Goal: Entertainment & Leisure: Consume media (video, audio)

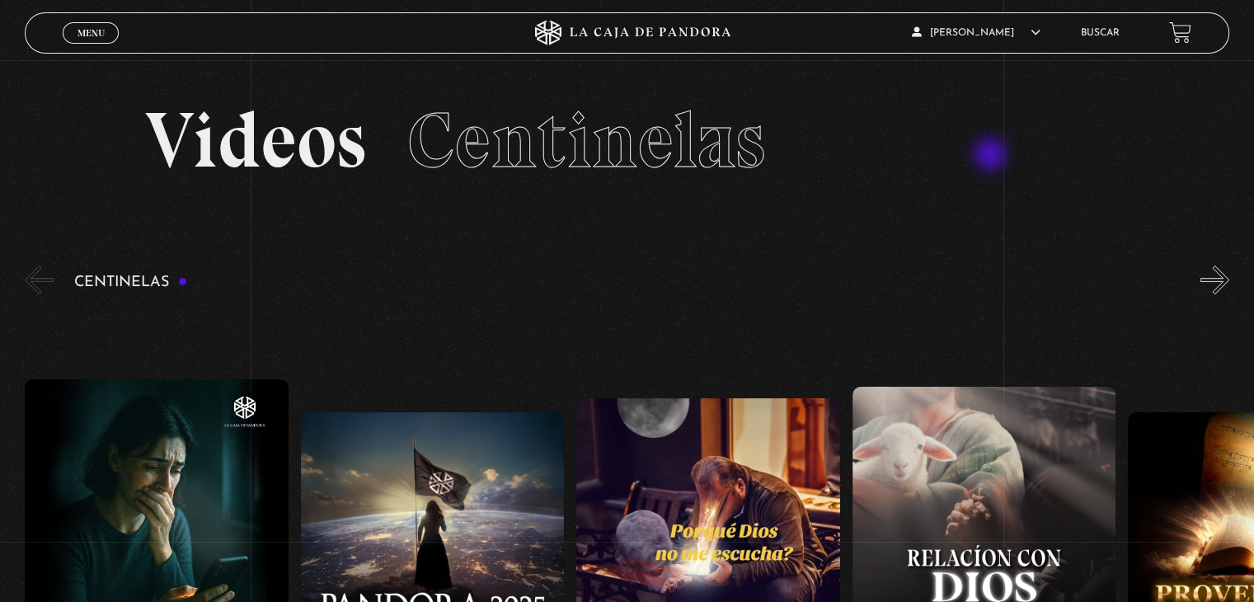
click at [985, 171] on h2 "Videos Centinelas" at bounding box center [626, 140] width 963 height 78
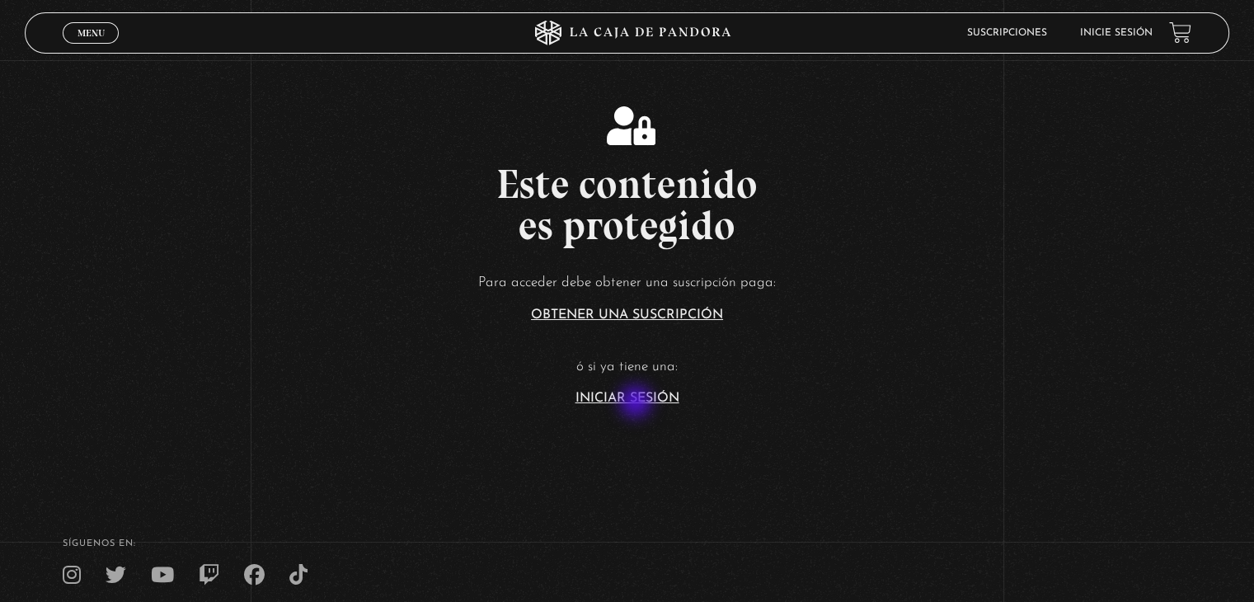
click at [636, 402] on link "Iniciar Sesión" at bounding box center [627, 398] width 104 height 13
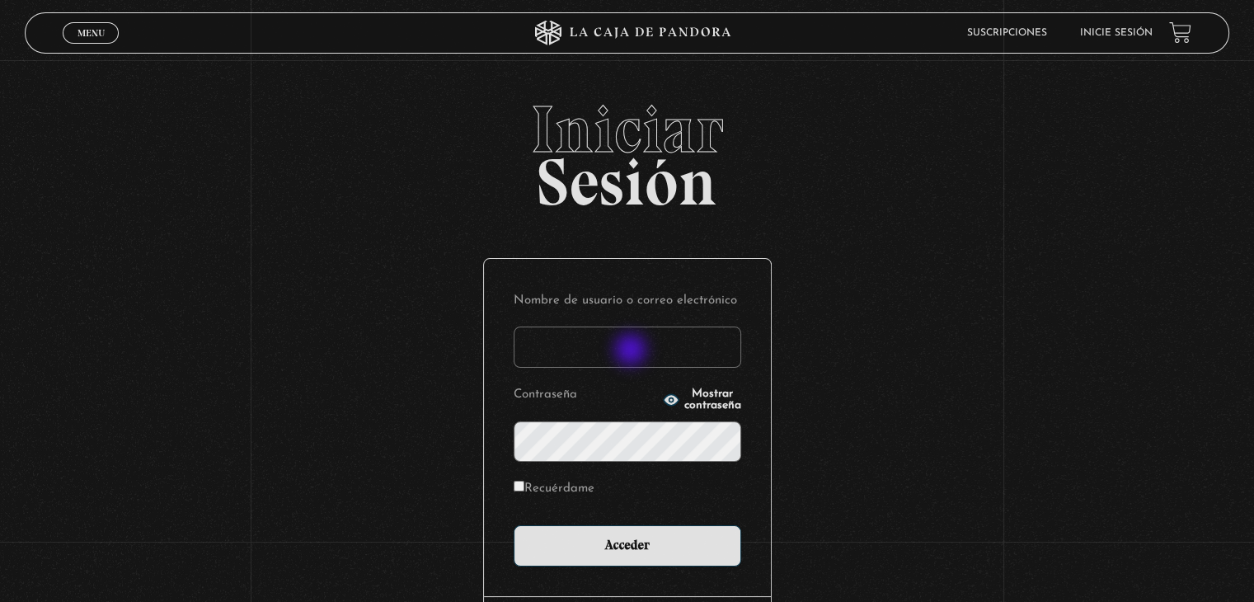
click at [630, 351] on input "Nombre de usuario o correo electrónico" at bounding box center [626, 346] width 227 height 41
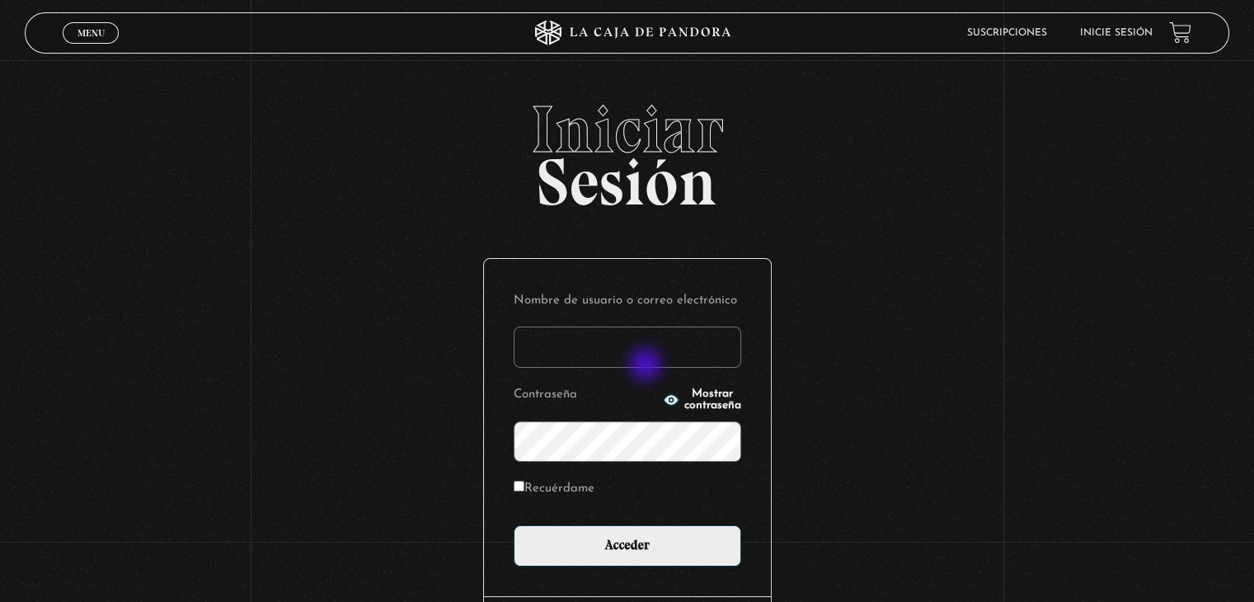
type input "lcampos85@gmail.com"
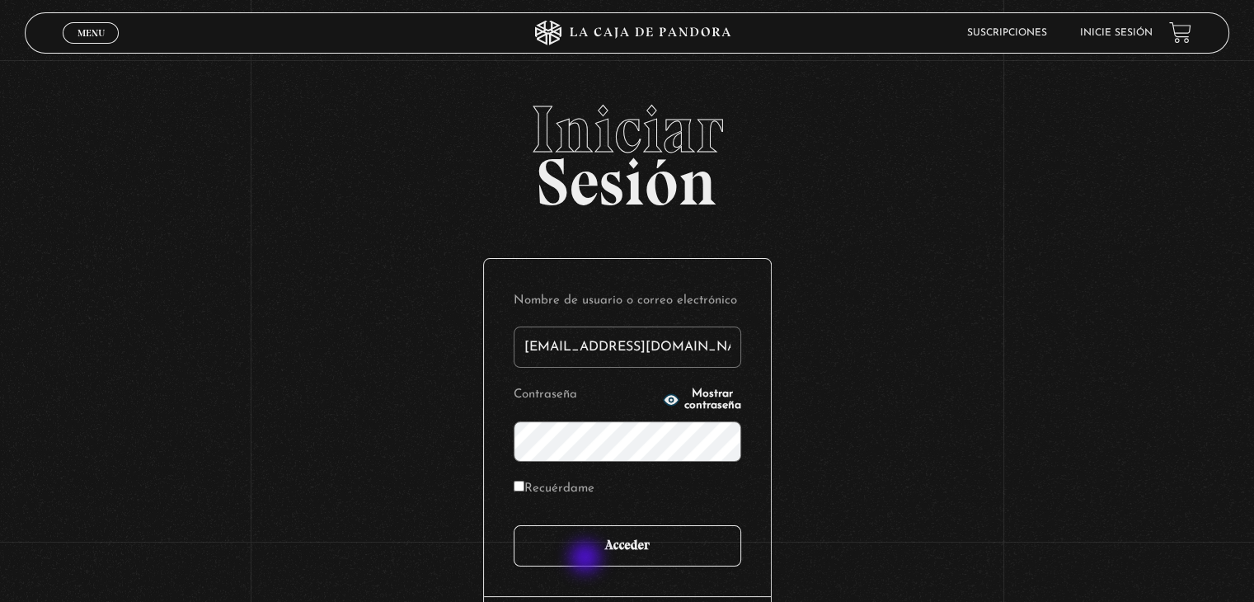
click at [587, 558] on input "Acceder" at bounding box center [626, 545] width 227 height 41
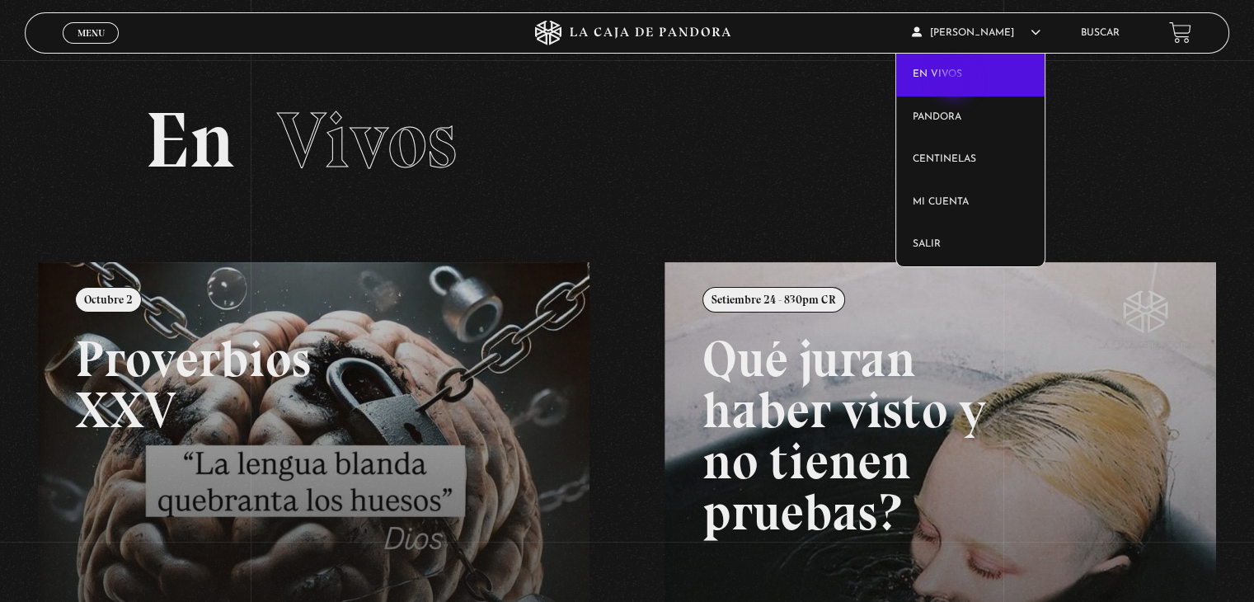
click at [955, 83] on link "En vivos" at bounding box center [970, 75] width 149 height 43
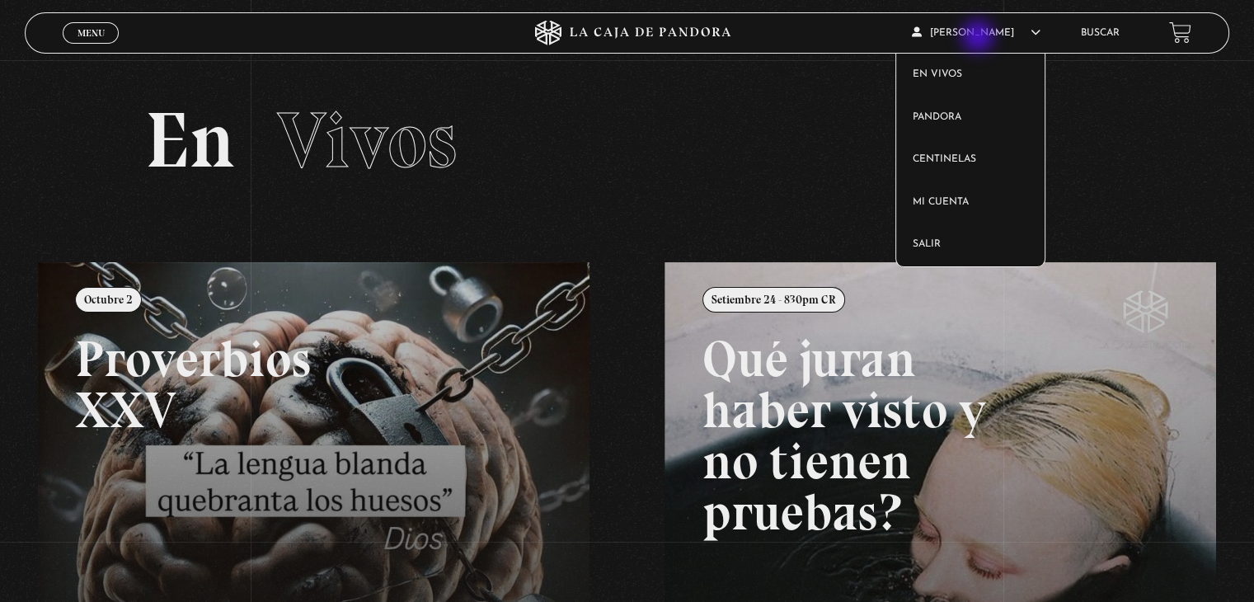
click at [979, 38] on article "Laura Campos En vivos Pandora Centinelas Mi cuenta Salir" at bounding box center [987, 32] width 151 height 39
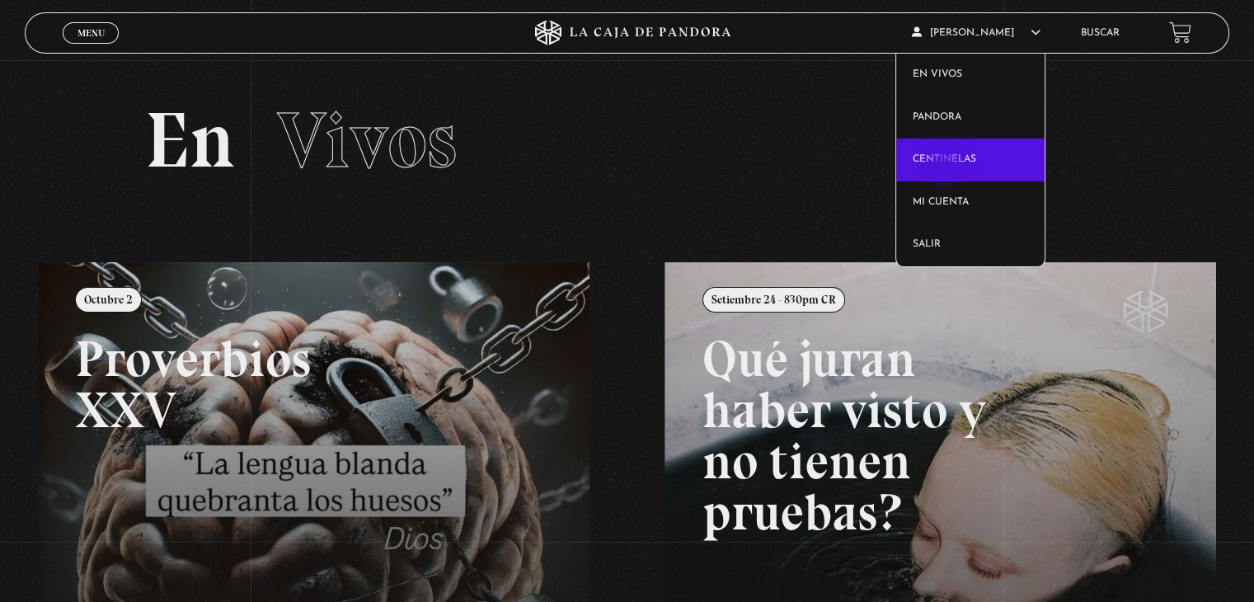
click at [946, 166] on link "Centinelas" at bounding box center [970, 159] width 149 height 43
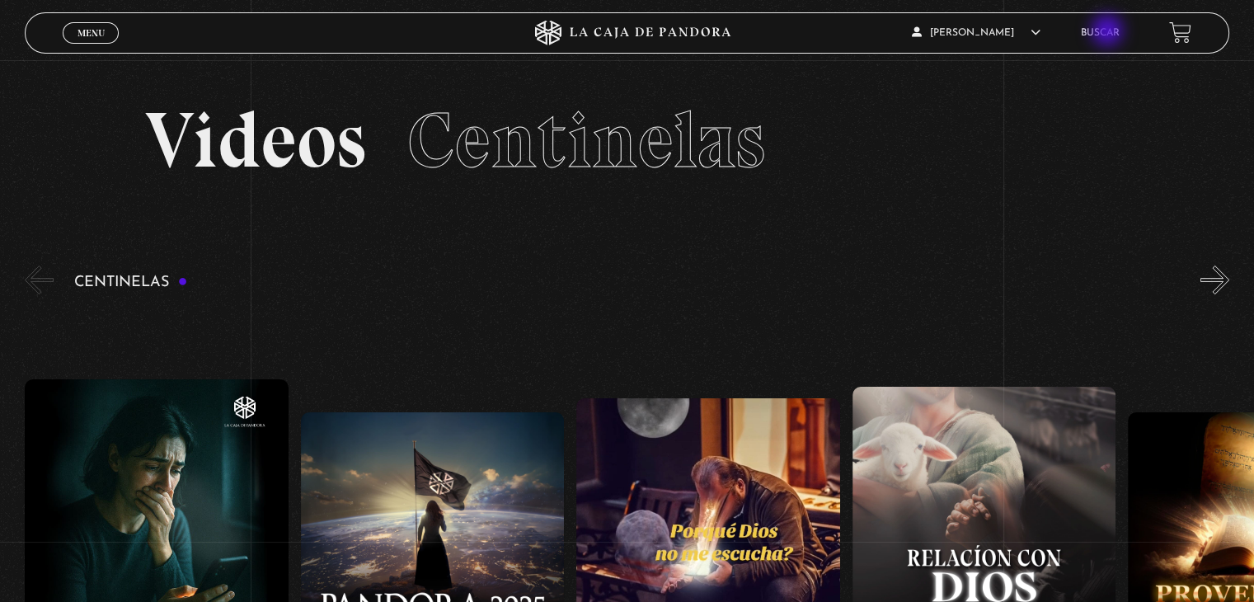
click at [1109, 32] on link "Buscar" at bounding box center [1100, 33] width 39 height 10
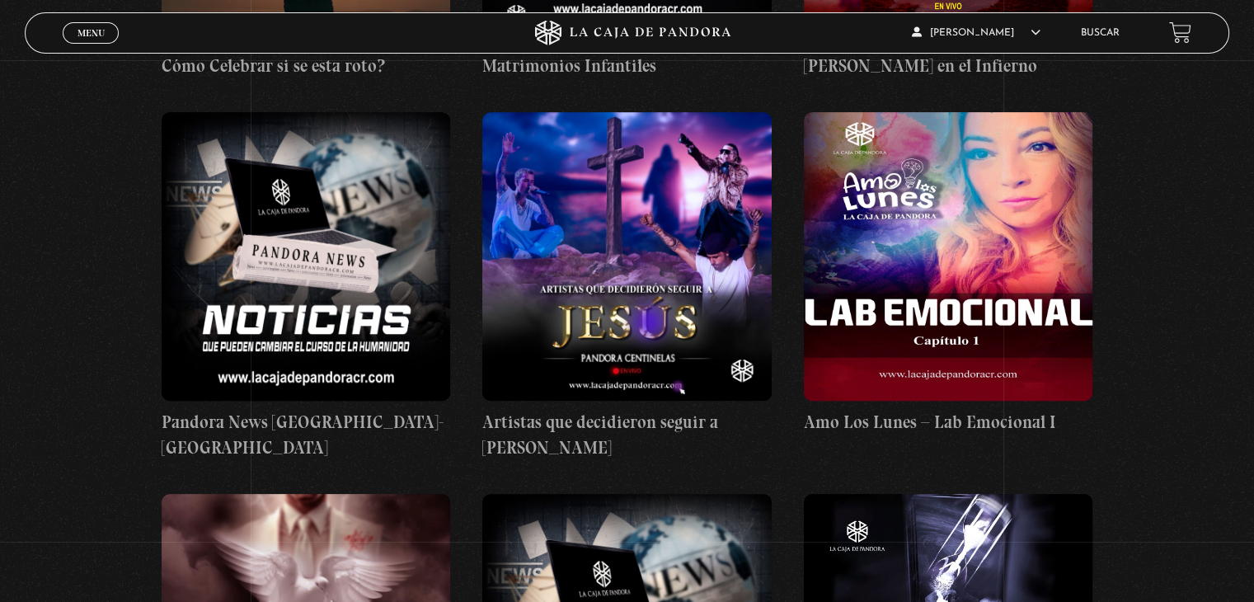
scroll to position [7665, 0]
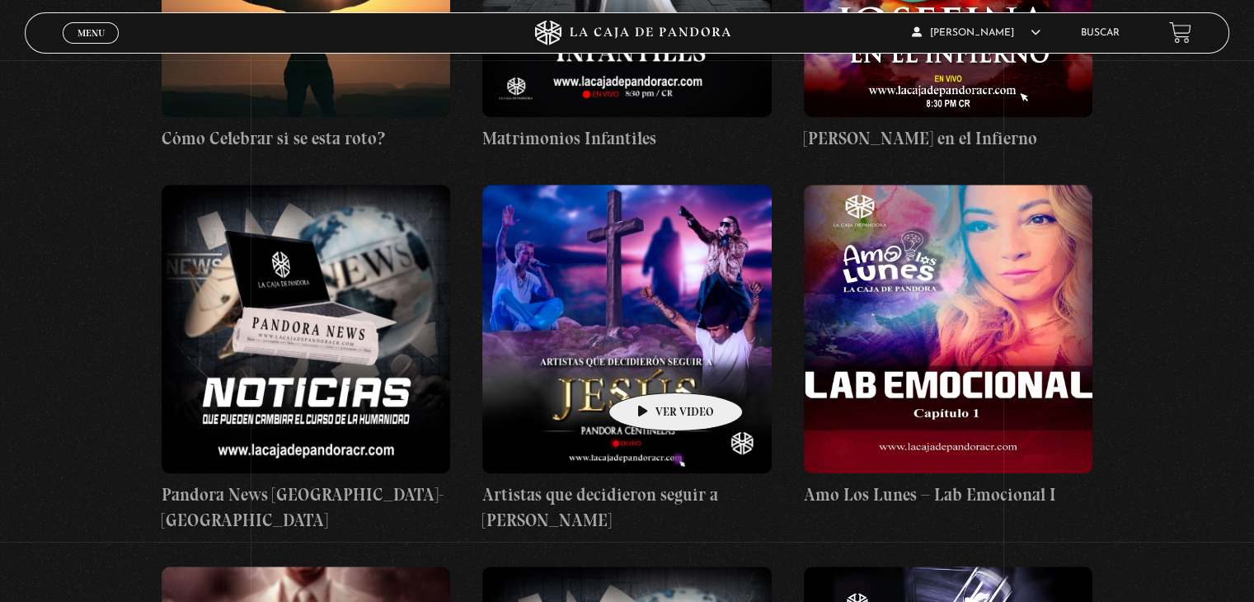
click at [649, 368] on figure at bounding box center [626, 329] width 288 height 288
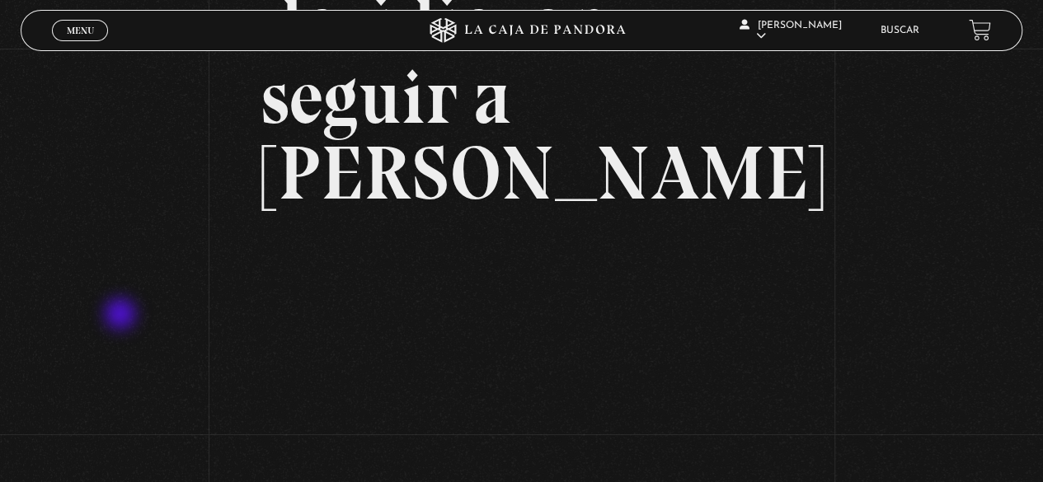
scroll to position [247, 0]
